Goal: Task Accomplishment & Management: Complete application form

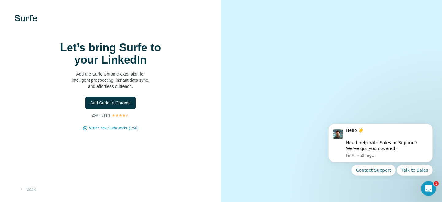
drag, startPoint x: 127, startPoint y: 125, endPoint x: 185, endPoint y: 159, distance: 66.6
click at [185, 159] on div "Let’s bring Surfe to your LinkedIn Add the Surfe Chrome extension for intellige…" at bounding box center [110, 101] width 221 height 202
click at [126, 100] on span "Add Surfe to Chrome" at bounding box center [110, 103] width 40 height 6
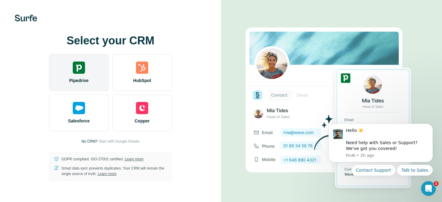
click at [83, 78] on span "Pipedrive" at bounding box center [78, 81] width 19 height 6
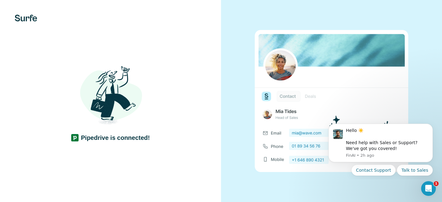
click at [237, 159] on div at bounding box center [331, 101] width 221 height 202
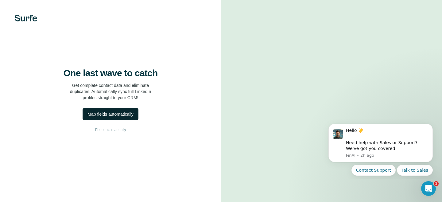
click at [124, 117] on div "Map fields automatically" at bounding box center [110, 114] width 46 height 6
